Goal: Task Accomplishment & Management: Manage account settings

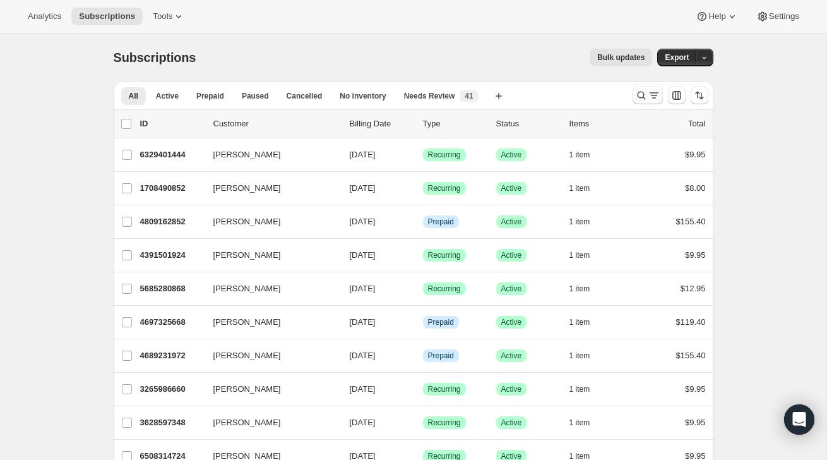
click at [637, 99] on icon "Search and filter results" at bounding box center [641, 95] width 13 height 13
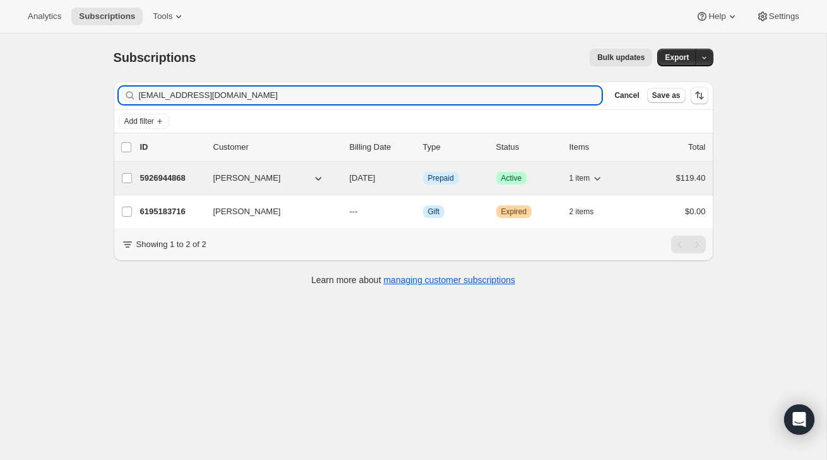
type input "[EMAIL_ADDRESS][DOMAIN_NAME]"
click at [657, 186] on div "5926944868 [PERSON_NAME] [DATE] Info Prepaid Success Active 1 item $119.40" at bounding box center [423, 178] width 566 height 18
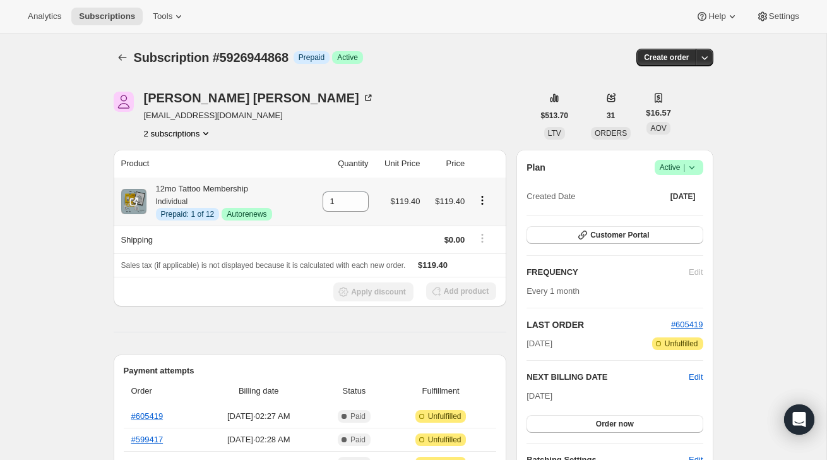
click at [481, 200] on icon "Product actions" at bounding box center [482, 200] width 13 height 13
click at [486, 229] on span "Disable Autorenew" at bounding box center [481, 224] width 68 height 9
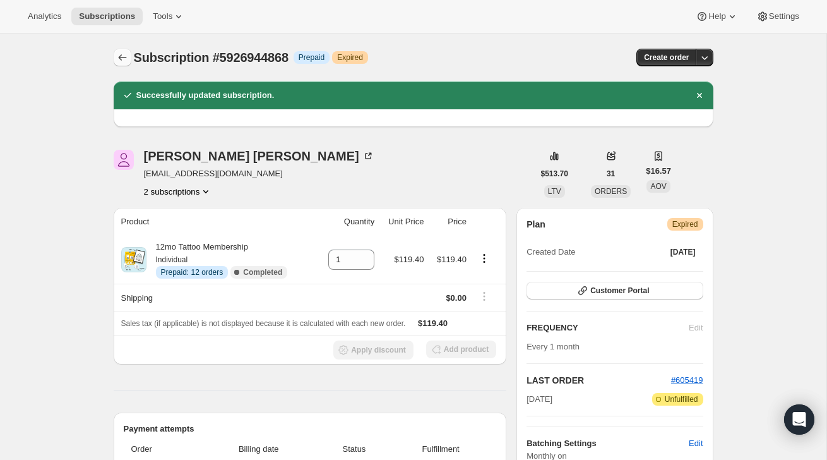
click at [123, 62] on icon "Subscriptions" at bounding box center [122, 57] width 13 height 13
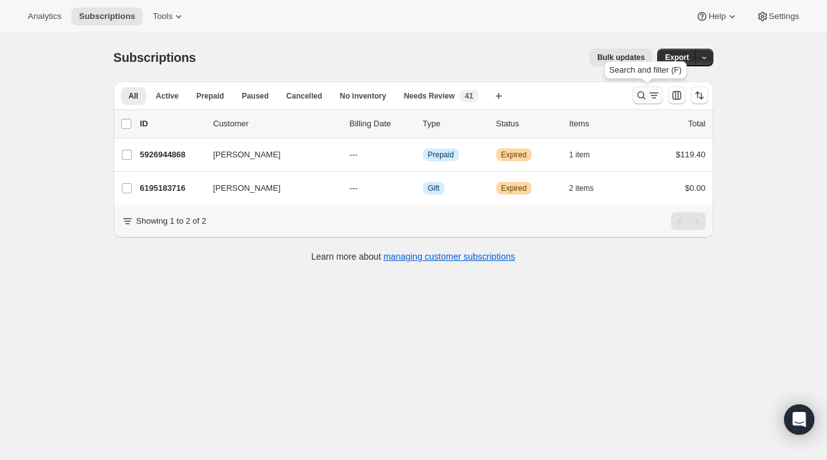
click at [638, 93] on icon "Search and filter results" at bounding box center [641, 96] width 8 height 8
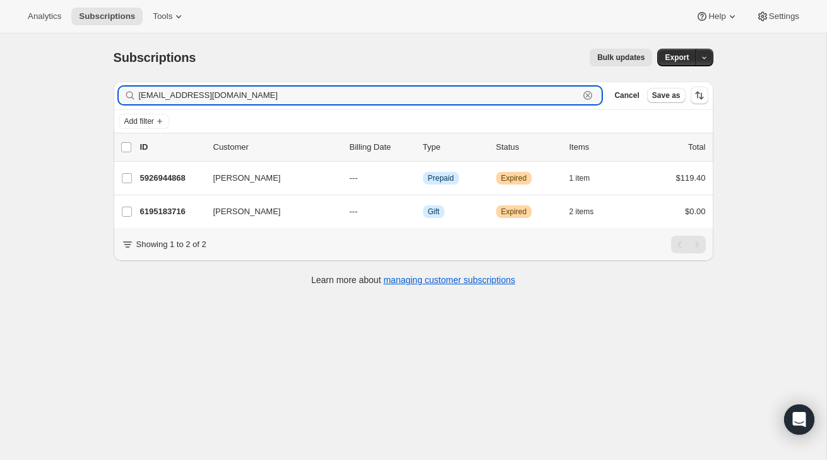
click at [592, 100] on icon "button" at bounding box center [588, 95] width 13 height 13
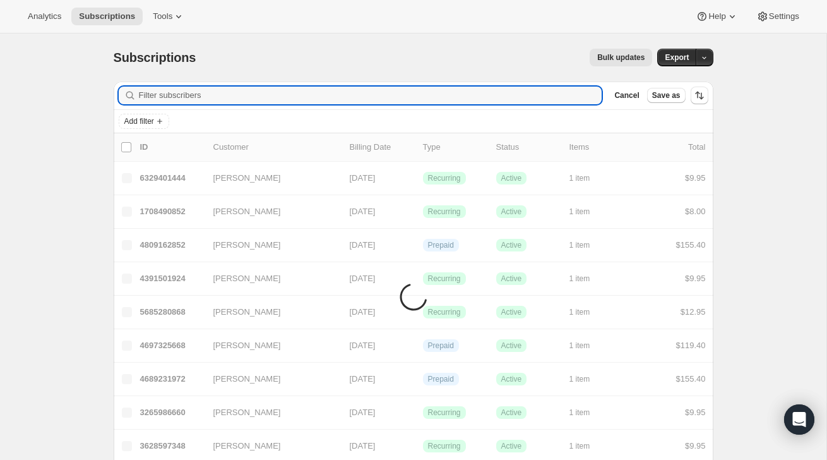
paste input "[EMAIL_ADDRESS][DOMAIN_NAME]"
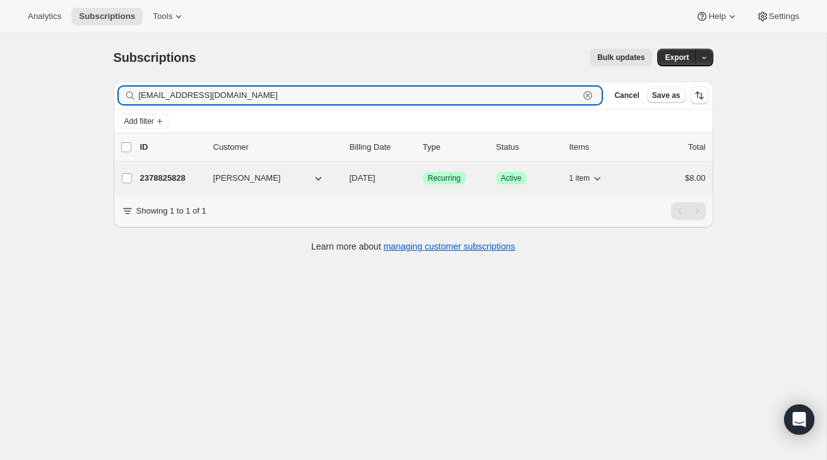
type input "[EMAIL_ADDRESS][DOMAIN_NAME]"
click at [650, 176] on div "$8.00" at bounding box center [674, 178] width 63 height 13
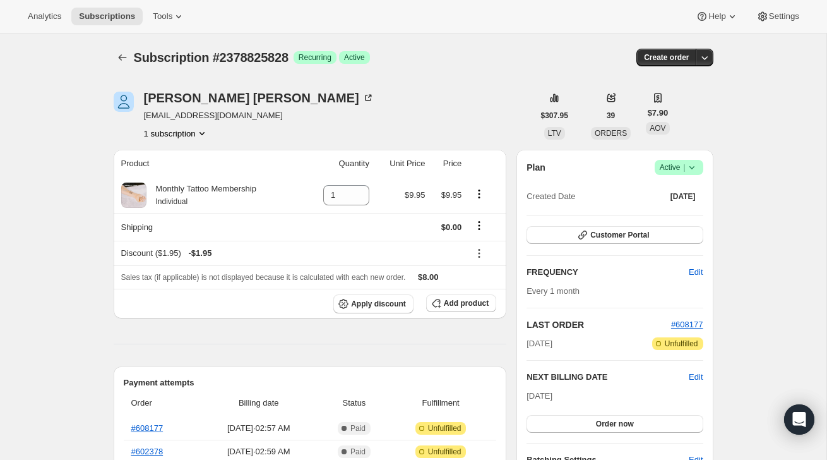
click at [684, 165] on span "|" at bounding box center [684, 167] width 2 height 10
click at [674, 213] on span "Cancel subscription" at bounding box center [675, 213] width 71 height 9
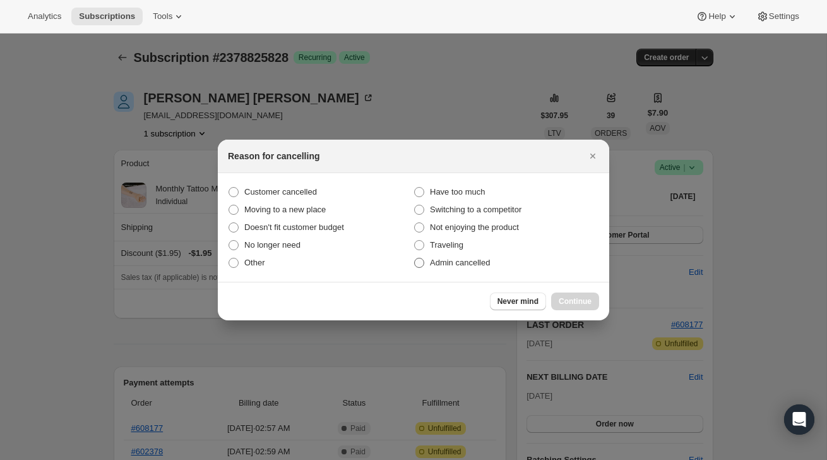
click at [481, 266] on span "Admin cancelled" at bounding box center [460, 262] width 60 height 9
click at [415, 258] on input "Admin cancelled" at bounding box center [414, 258] width 1 height 1
radio input "true"
click at [582, 296] on button "Continue" at bounding box center [575, 301] width 48 height 18
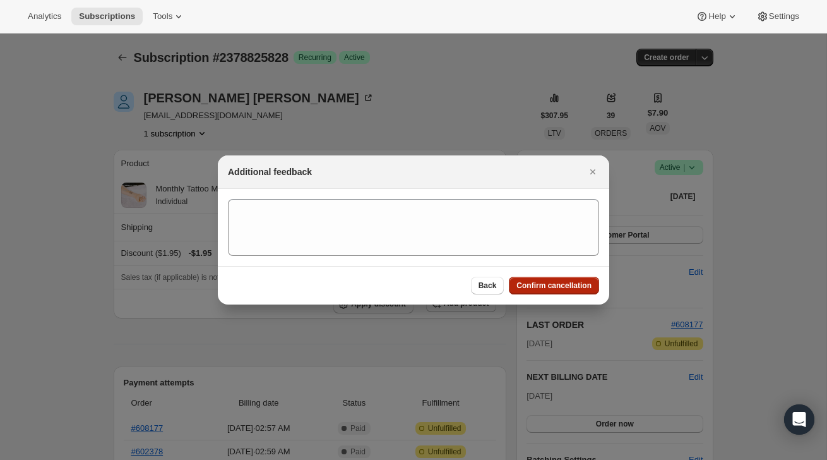
click at [580, 282] on span "Confirm cancellation" at bounding box center [554, 285] width 75 height 10
